Goal: Task Accomplishment & Management: Manage account settings

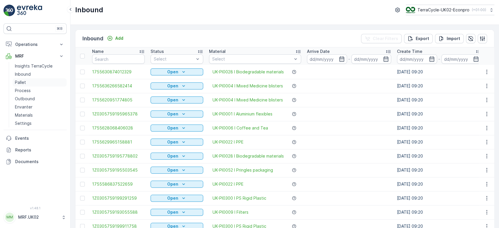
click at [30, 83] on link "Pallet" at bounding box center [40, 82] width 54 height 8
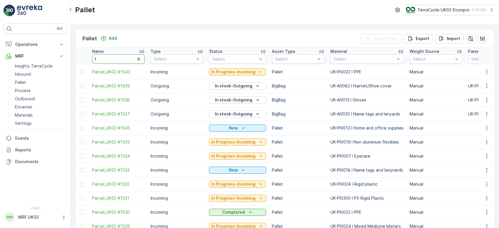
type input "fd"
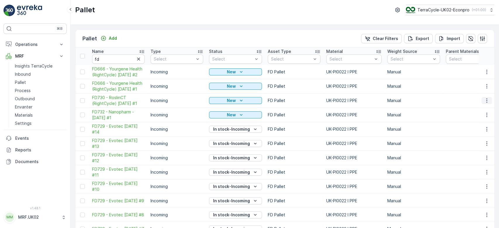
click at [486, 100] on icon "button" at bounding box center [486, 100] width 1 height 4
click at [482, 140] on div "Print QR" at bounding box center [479, 142] width 39 height 8
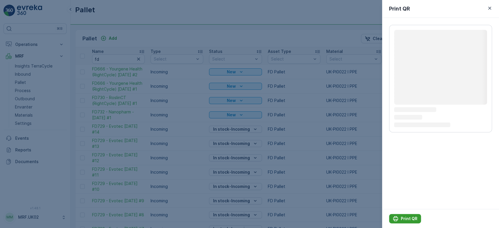
click at [412, 216] on p "Print QR" at bounding box center [408, 219] width 17 height 6
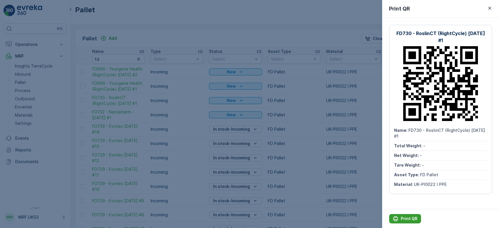
click at [412, 216] on p "Print QR" at bounding box center [408, 219] width 17 height 6
drag, startPoint x: 412, startPoint y: 216, endPoint x: 30, endPoint y: 74, distance: 408.1
click at [30, 74] on div at bounding box center [249, 114] width 499 height 228
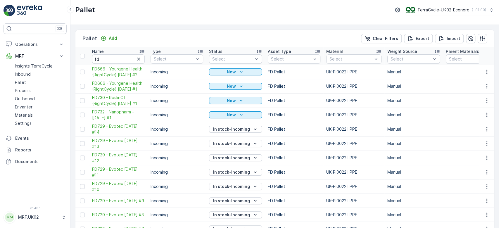
click at [30, 74] on p "Inbound" at bounding box center [23, 74] width 16 height 6
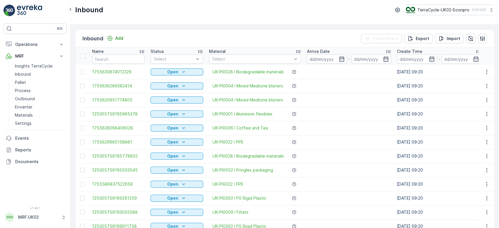
click at [111, 60] on input "text" at bounding box center [118, 58] width 53 height 9
click at [35, 81] on link "Pallet" at bounding box center [40, 82] width 54 height 8
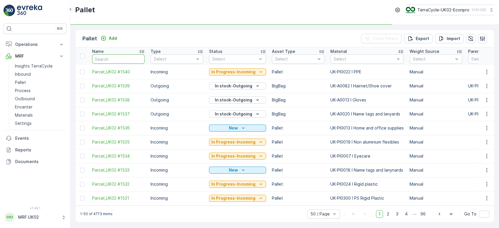
click at [106, 59] on input "text" at bounding box center [118, 58] width 53 height 9
type input "fd"
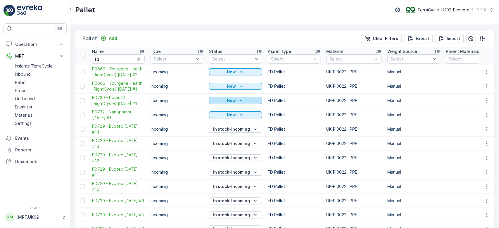
click at [223, 97] on button "New" at bounding box center [235, 100] width 53 height 7
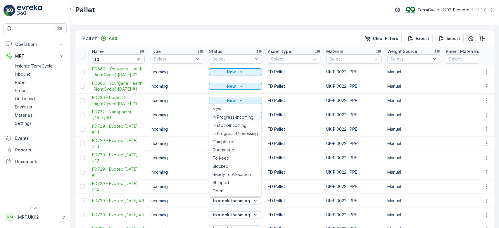
click at [233, 117] on span "In Progress-Incoming" at bounding box center [232, 117] width 41 height 6
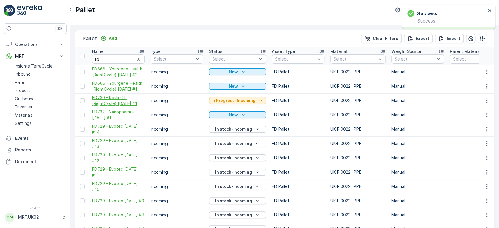
click at [119, 97] on span "FD730 - RoslinCT (RightCycle) [DATE] #1" at bounding box center [118, 101] width 53 height 12
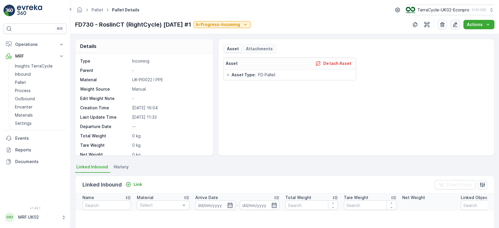
click at [455, 24] on icon "button" at bounding box center [455, 25] width 6 height 6
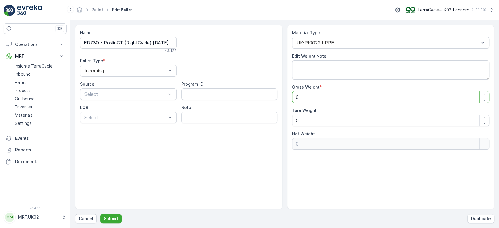
click at [365, 100] on Weight "0" at bounding box center [390, 97] width 197 height 12
type Weight "7"
type Weight "78"
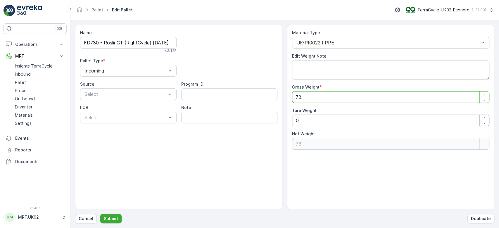
type Weight "78"
click at [339, 120] on Weight "0" at bounding box center [390, 120] width 197 height 12
type Weight "0"
type Weight "1"
type Weight "77"
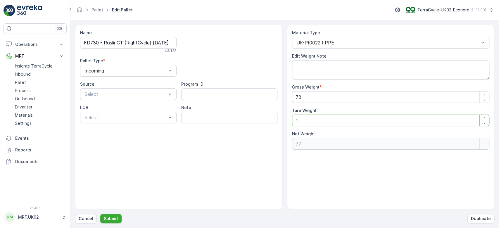
type Weight "15"
type Weight "63"
type Weight "15"
click at [108, 218] on p "Submit" at bounding box center [111, 219] width 14 height 6
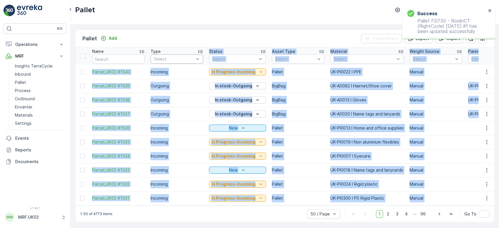
drag, startPoint x: 220, startPoint y: 74, endPoint x: 163, endPoint y: 56, distance: 59.2
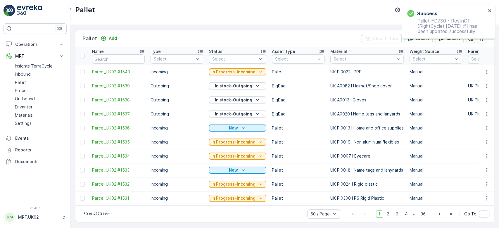
click at [162, 36] on div "Pallet Add Clear Filters Export Import" at bounding box center [284, 39] width 418 height 18
click at [113, 59] on input "text" at bounding box center [118, 58] width 53 height 9
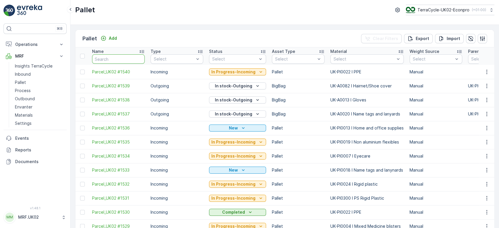
click at [113, 59] on input "text" at bounding box center [118, 58] width 53 height 9
type input "fd"
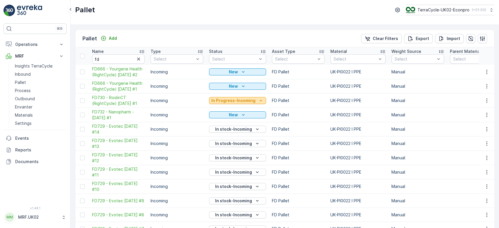
click at [227, 100] on p "In Progress-Incoming" at bounding box center [233, 101] width 44 height 6
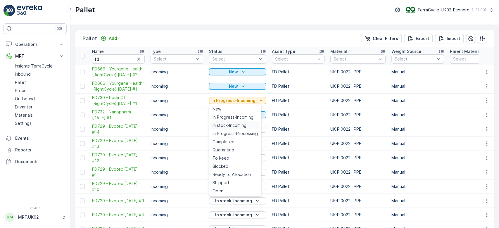
click at [228, 125] on span "In stock-Incoming" at bounding box center [229, 125] width 34 height 6
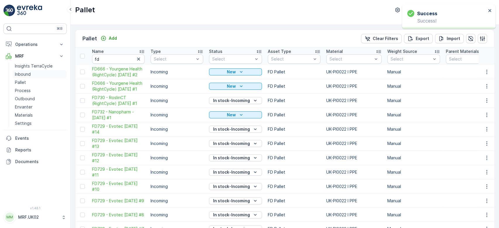
click at [27, 74] on p "Inbound" at bounding box center [23, 74] width 16 height 6
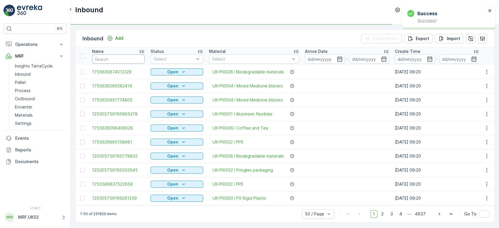
click at [101, 60] on input "text" at bounding box center [118, 58] width 53 height 9
